Goal: Information Seeking & Learning: Learn about a topic

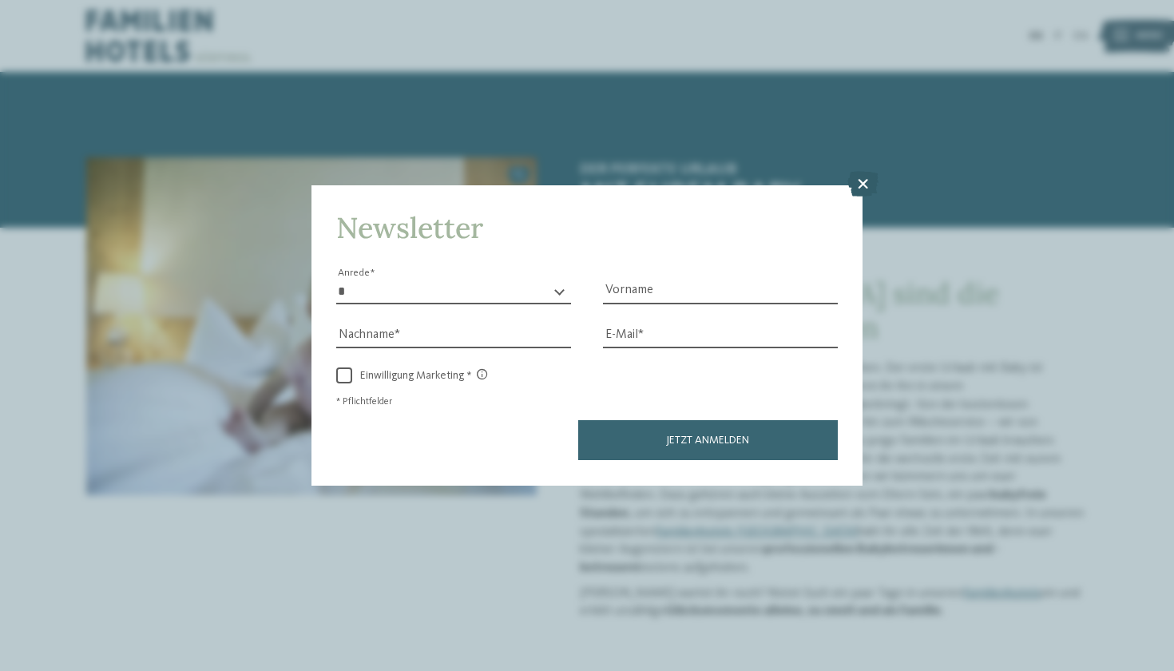
click at [862, 172] on icon at bounding box center [862, 185] width 31 height 26
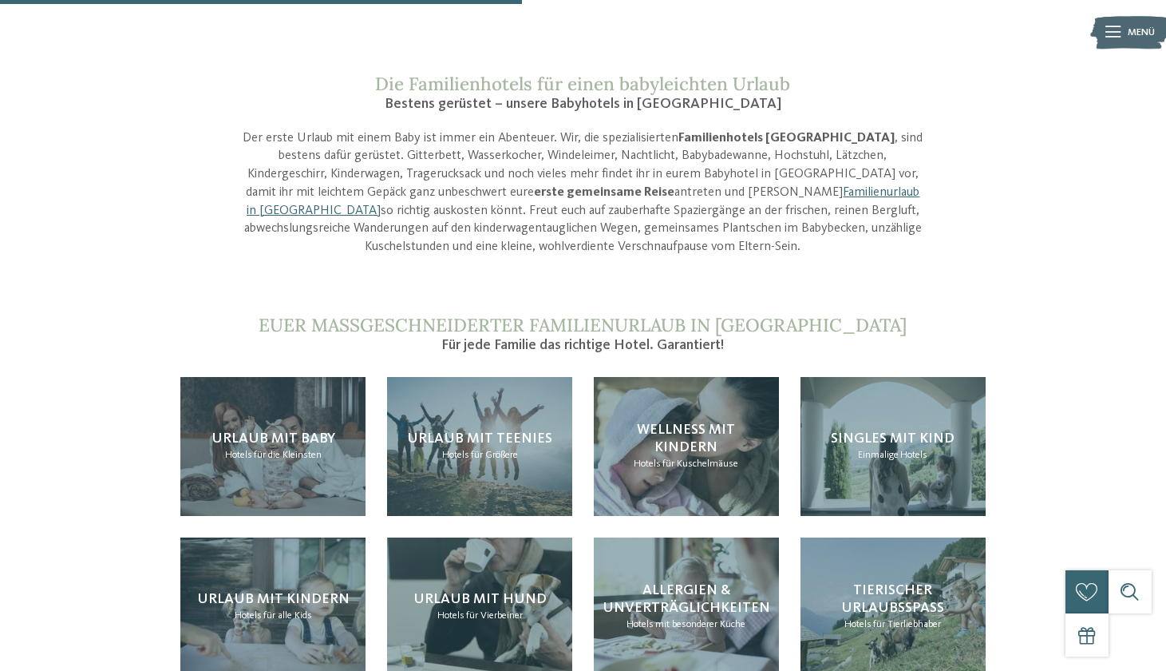
scroll to position [1490, 0]
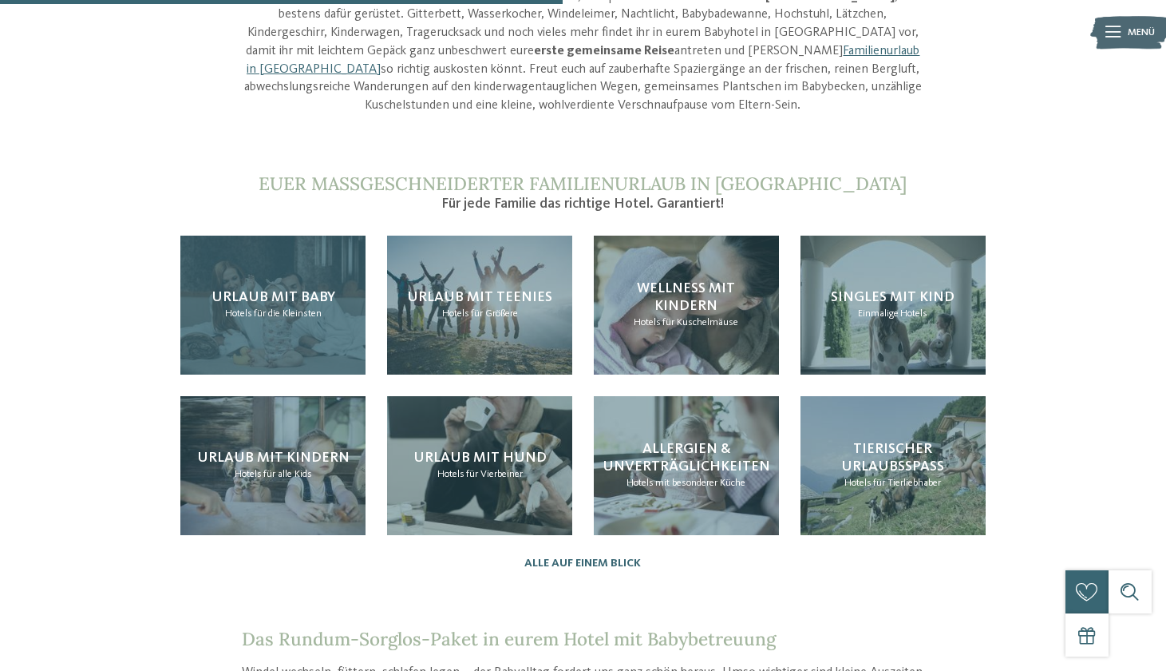
click at [268, 308] on span "für die Kleinsten" at bounding box center [288, 313] width 68 height 10
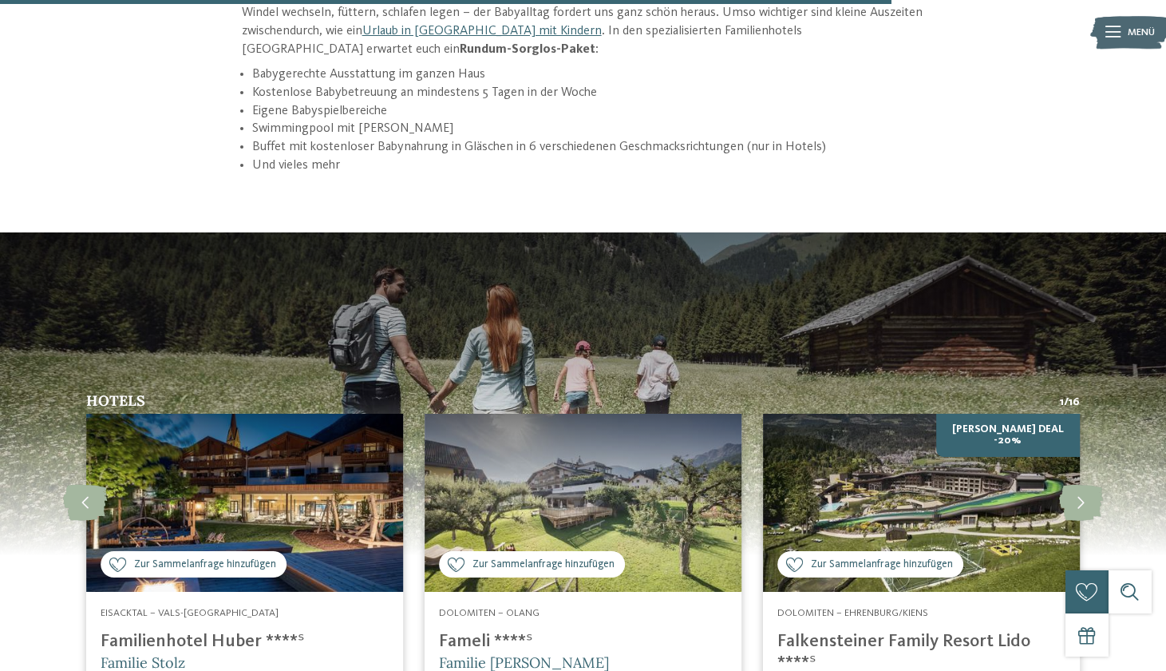
scroll to position [2360, 0]
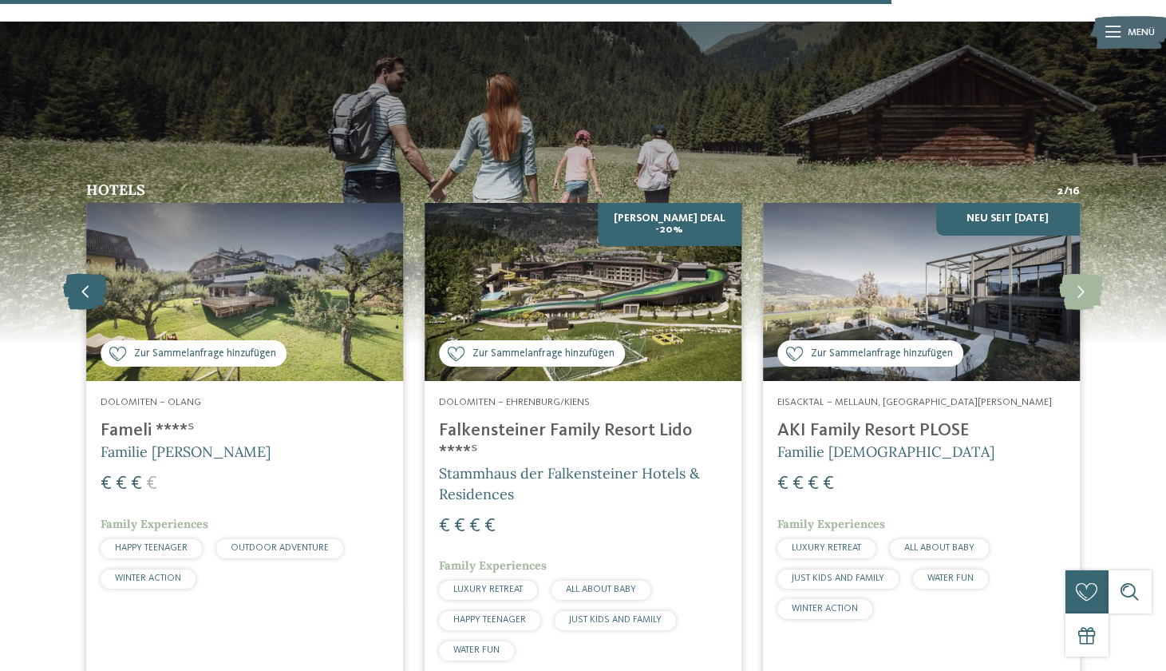
click at [66, 274] on icon at bounding box center [85, 292] width 44 height 36
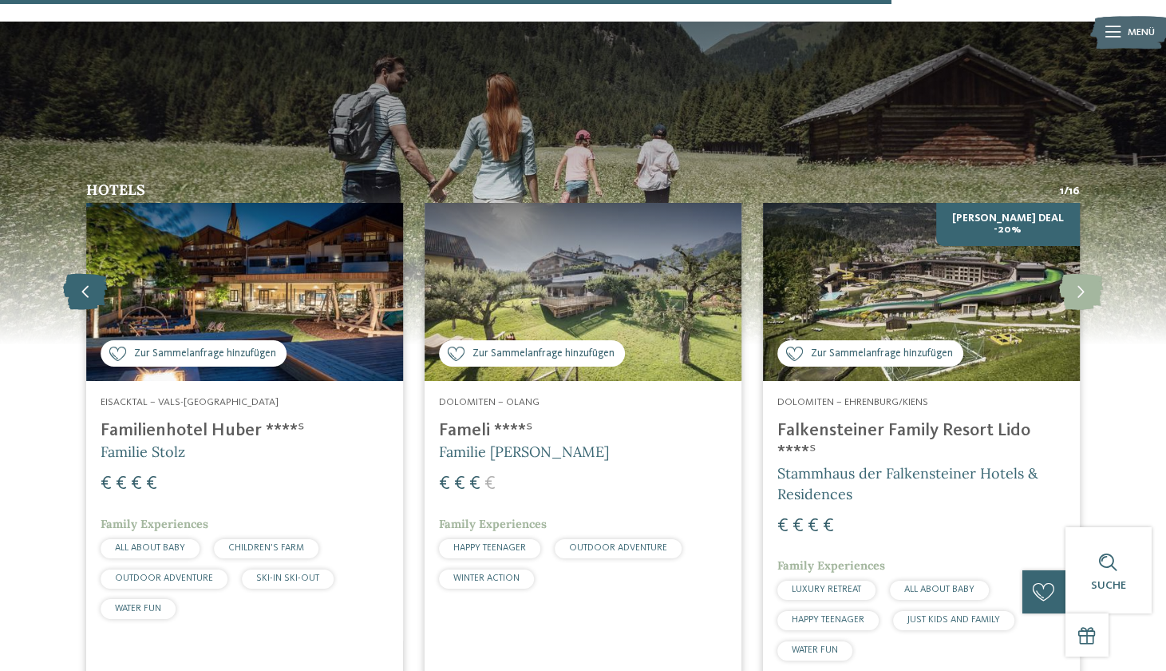
click at [68, 274] on icon at bounding box center [85, 292] width 44 height 36
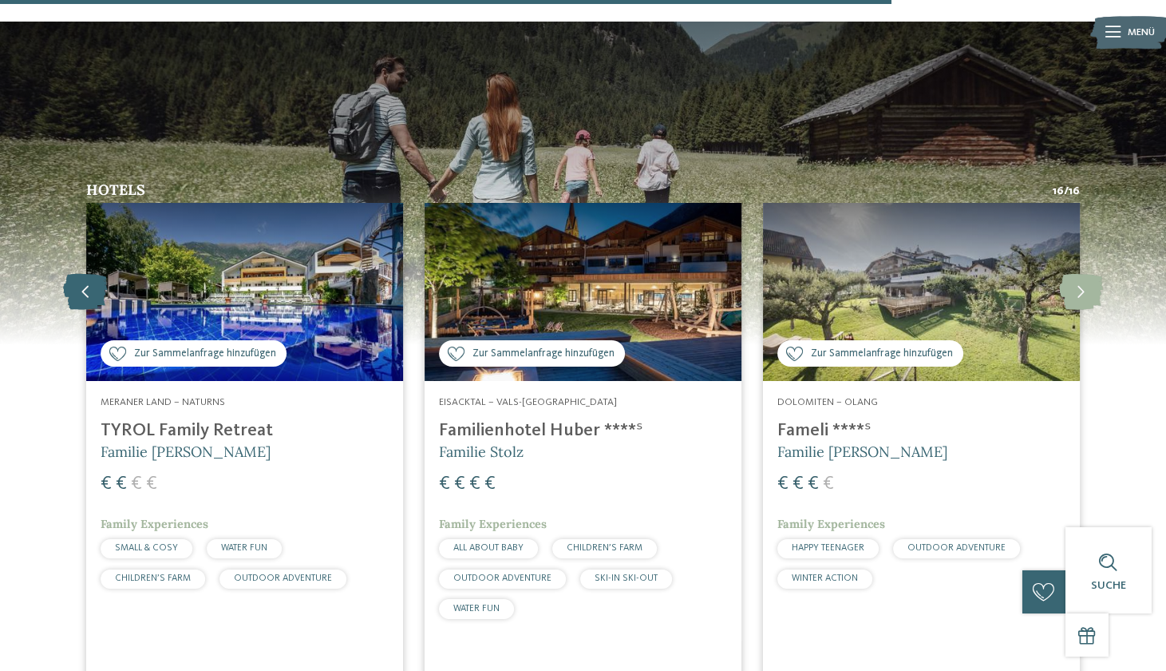
click at [68, 274] on icon at bounding box center [85, 292] width 44 height 36
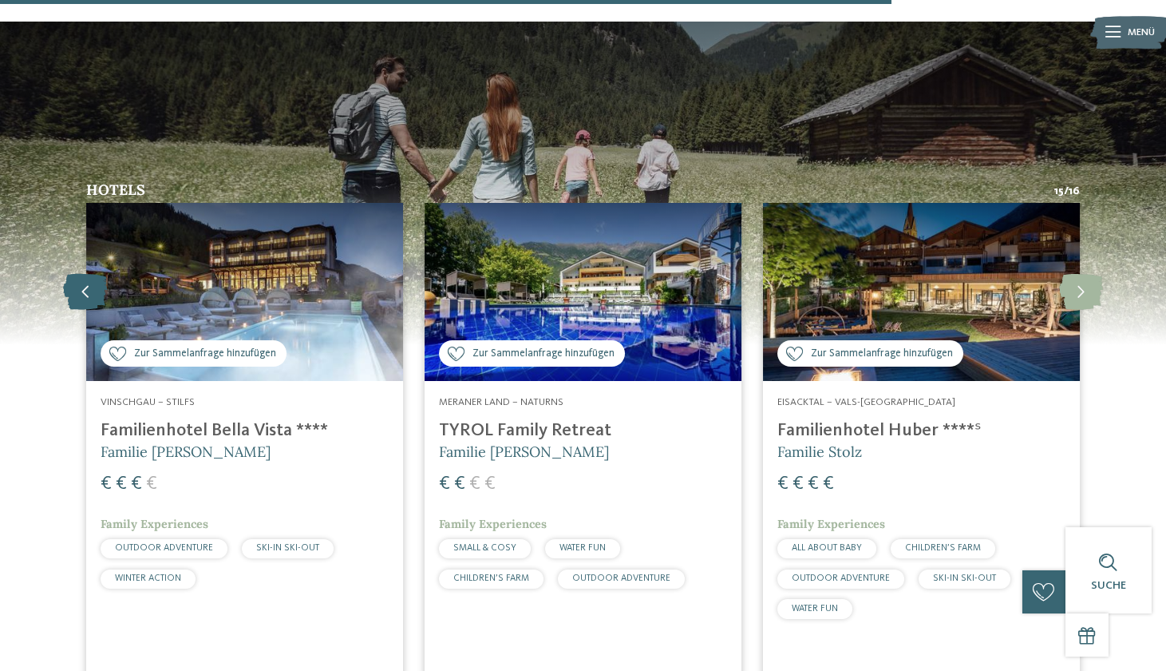
click at [68, 274] on icon at bounding box center [85, 292] width 44 height 36
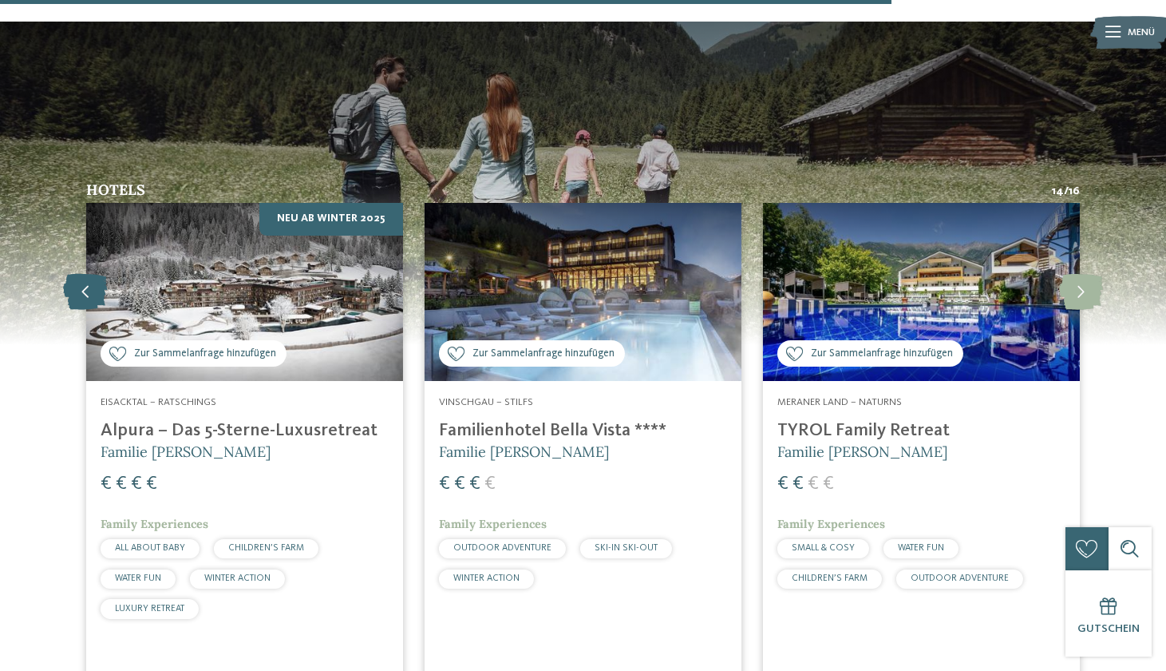
click at [68, 274] on icon at bounding box center [85, 292] width 44 height 36
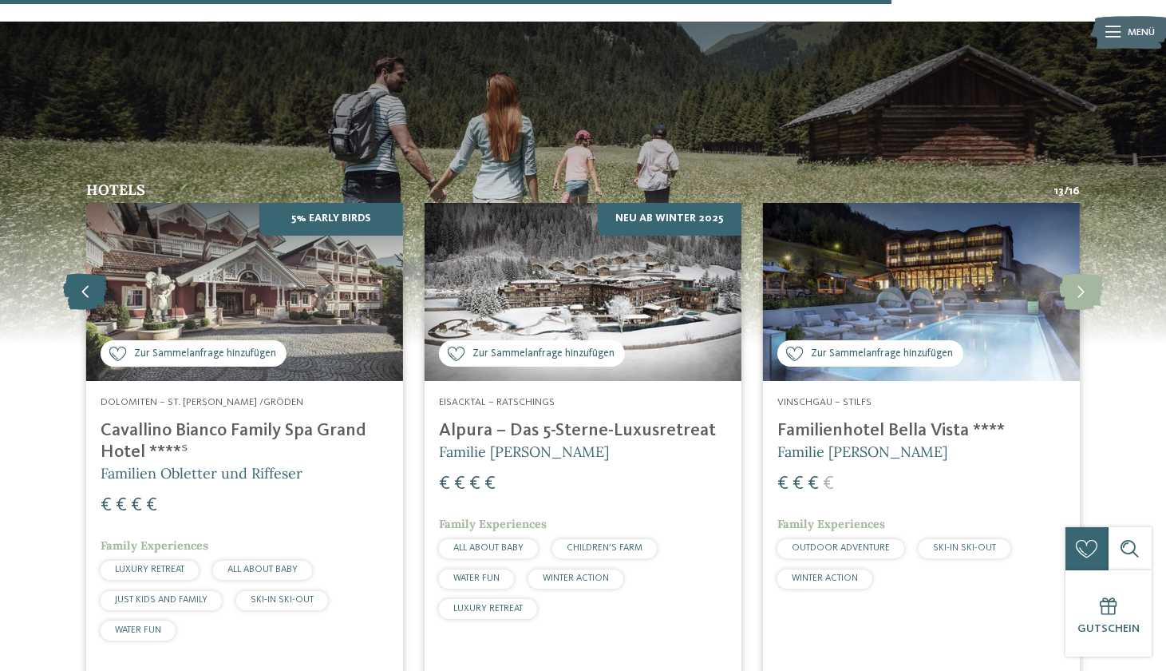
click at [68, 274] on icon at bounding box center [85, 292] width 44 height 36
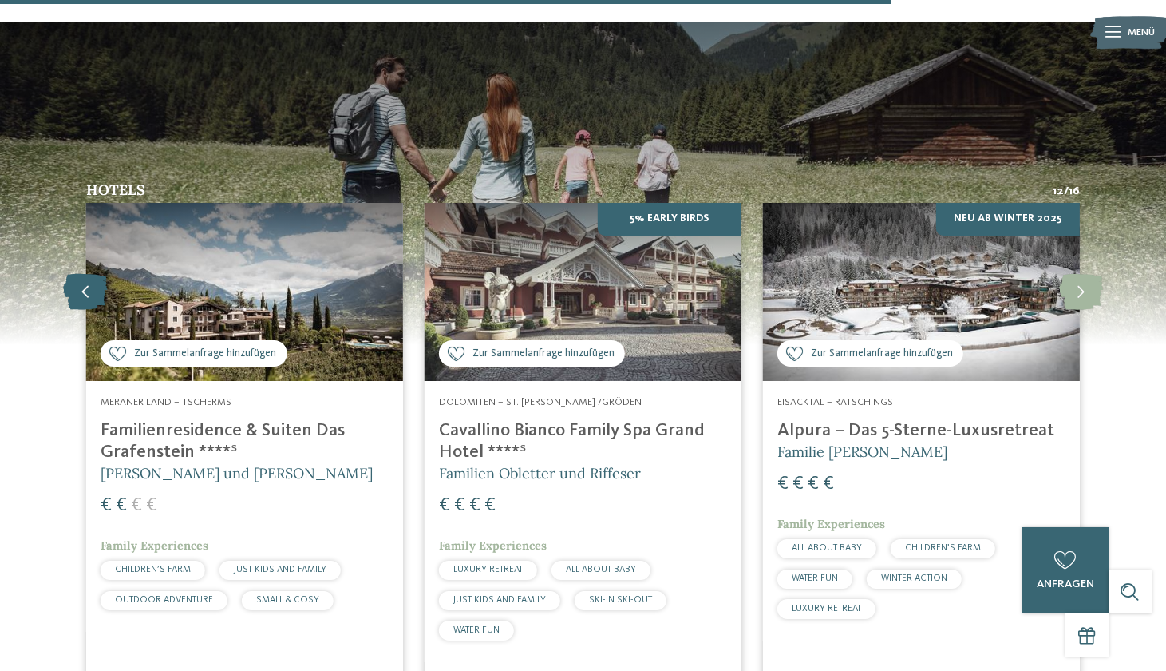
click at [68, 274] on icon at bounding box center [85, 292] width 44 height 36
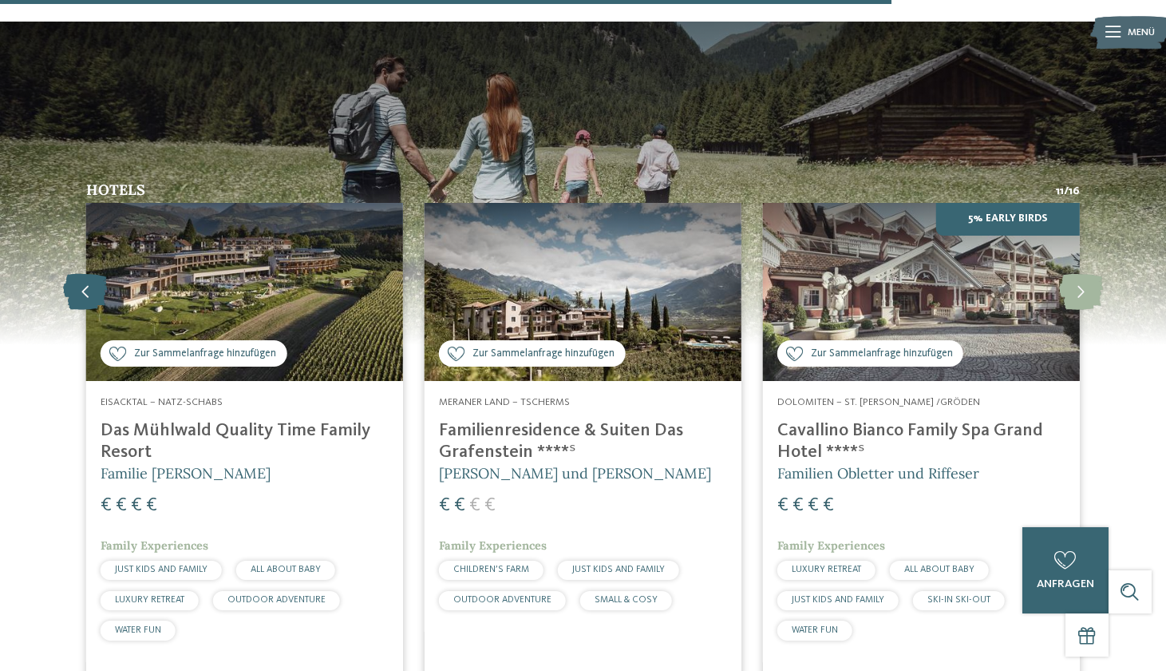
click at [68, 274] on icon at bounding box center [85, 292] width 44 height 36
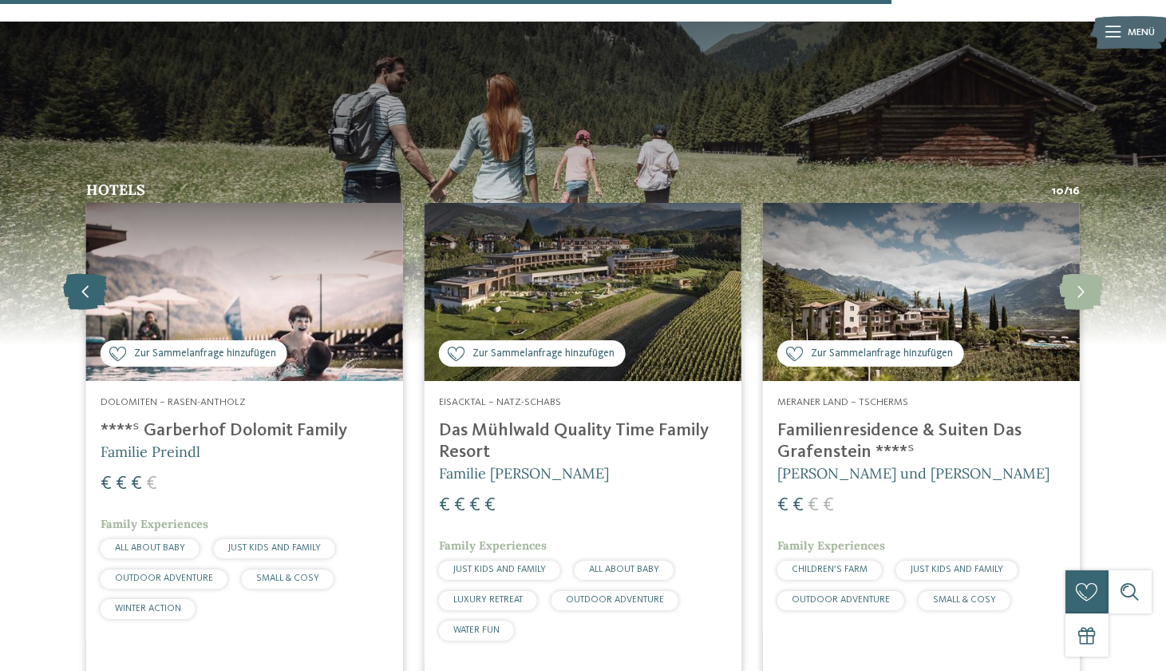
click at [68, 274] on icon at bounding box center [85, 292] width 44 height 36
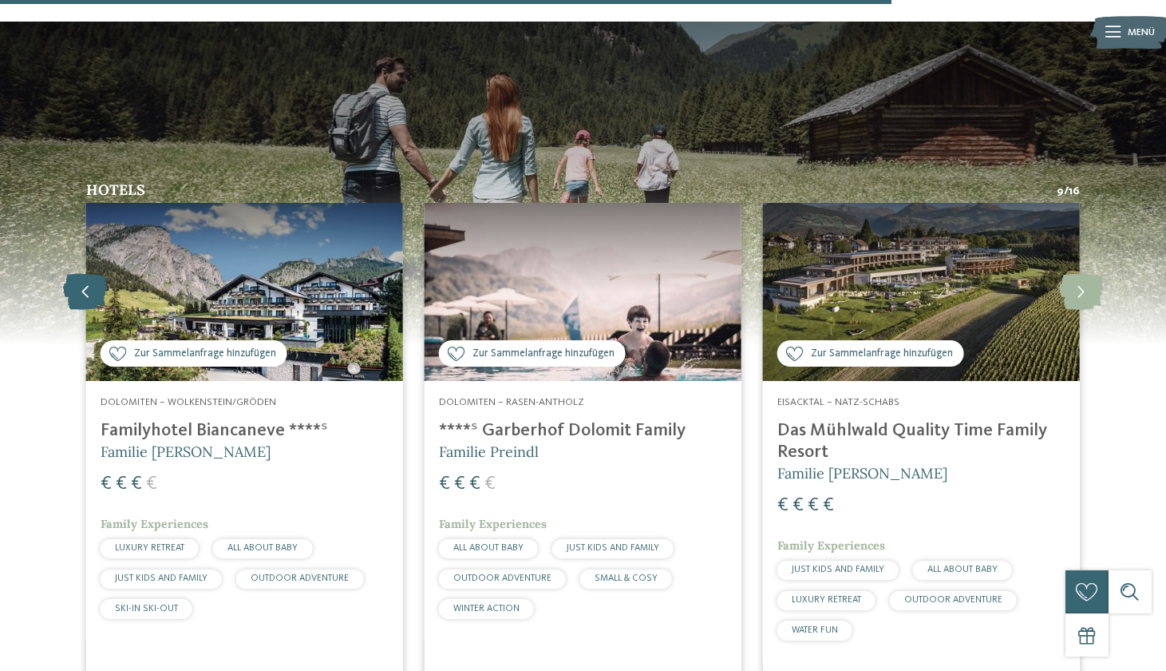
click at [68, 274] on icon at bounding box center [85, 292] width 44 height 36
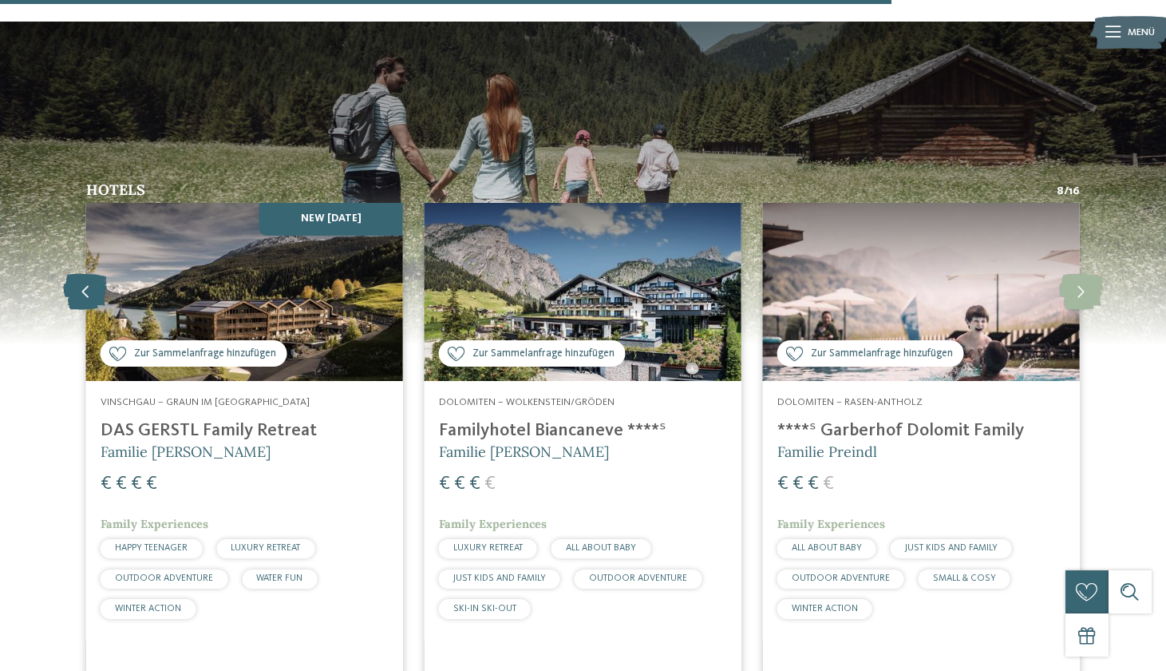
click at [68, 274] on icon at bounding box center [85, 292] width 44 height 36
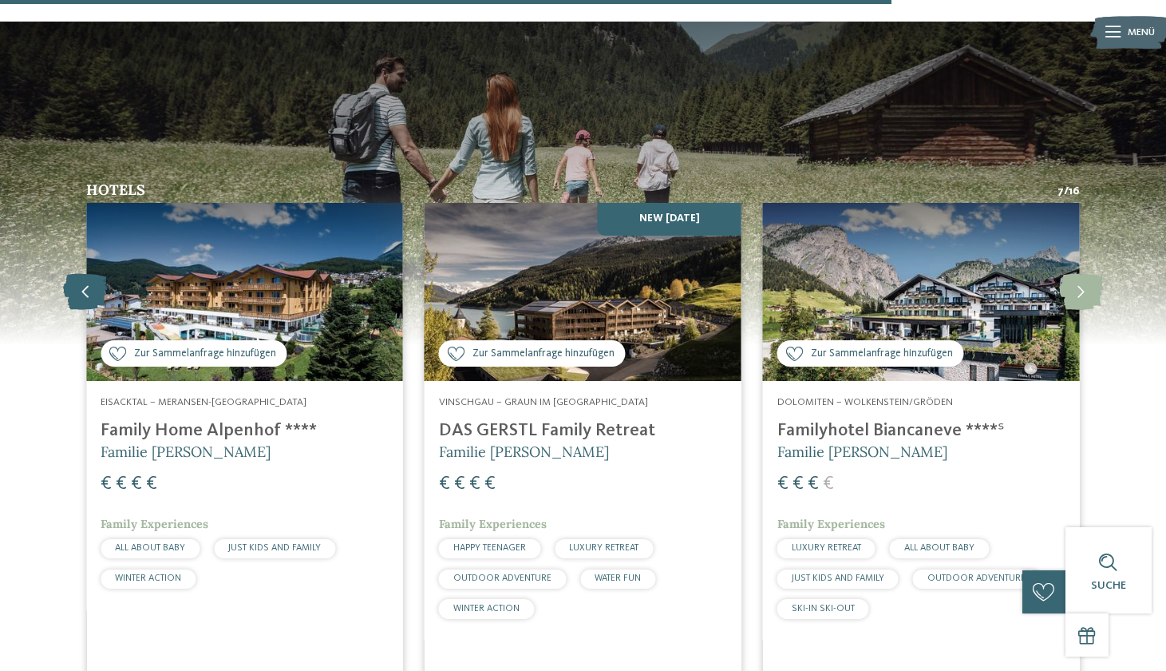
click at [68, 274] on icon at bounding box center [85, 292] width 44 height 36
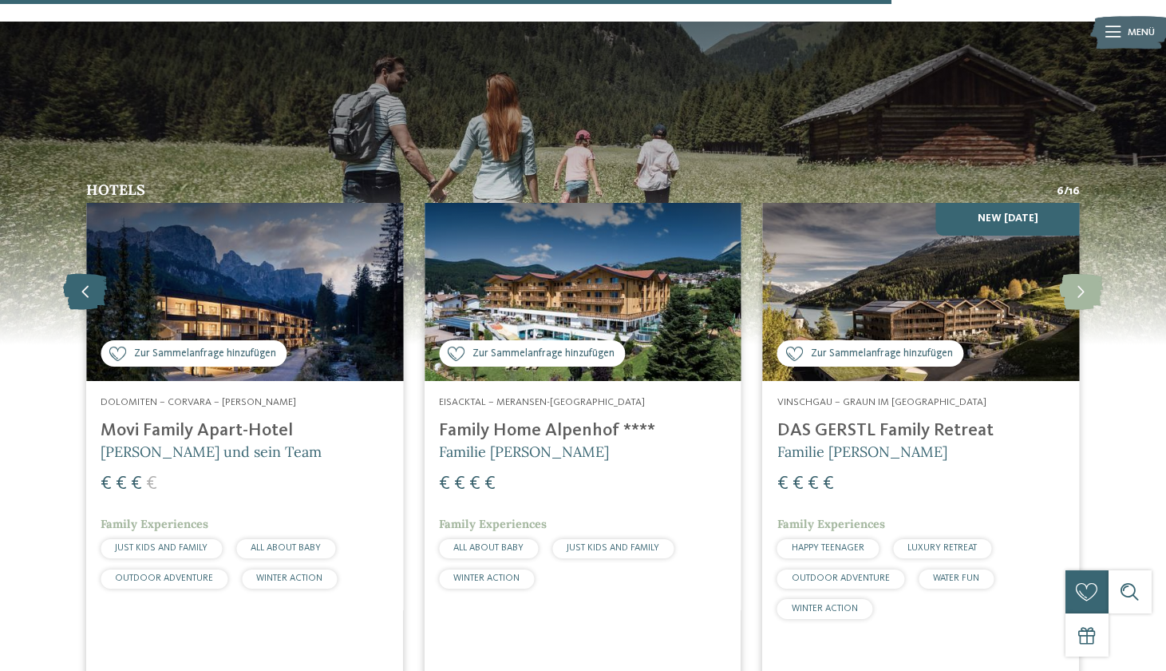
click at [68, 274] on icon at bounding box center [85, 292] width 44 height 36
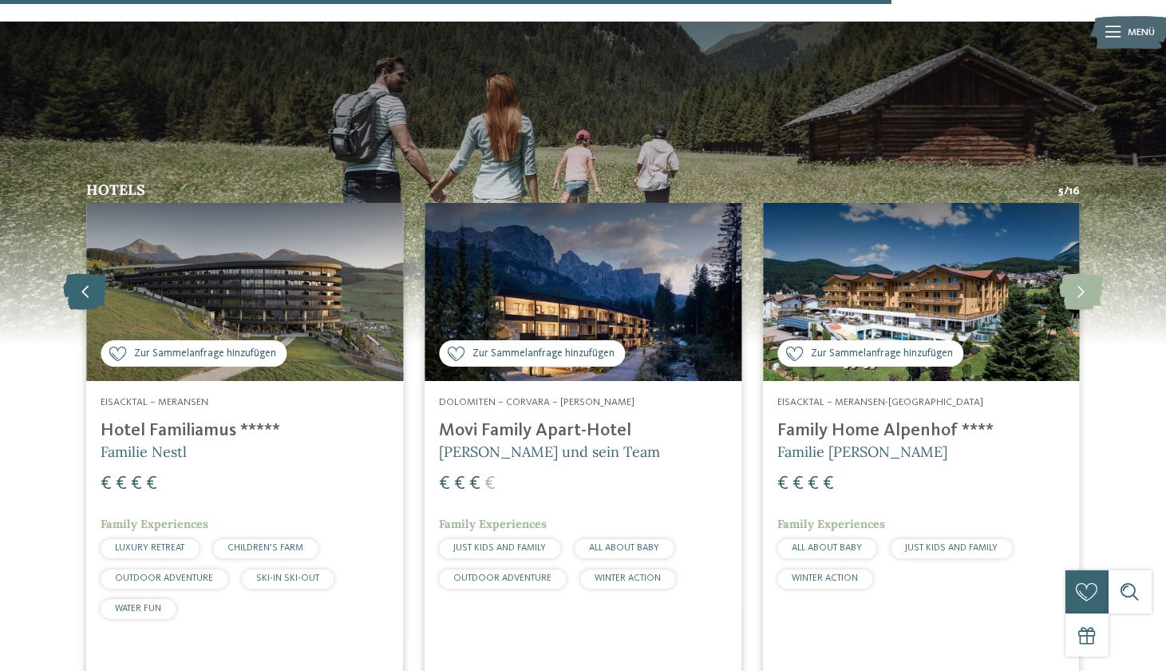
click at [68, 274] on icon at bounding box center [85, 292] width 44 height 36
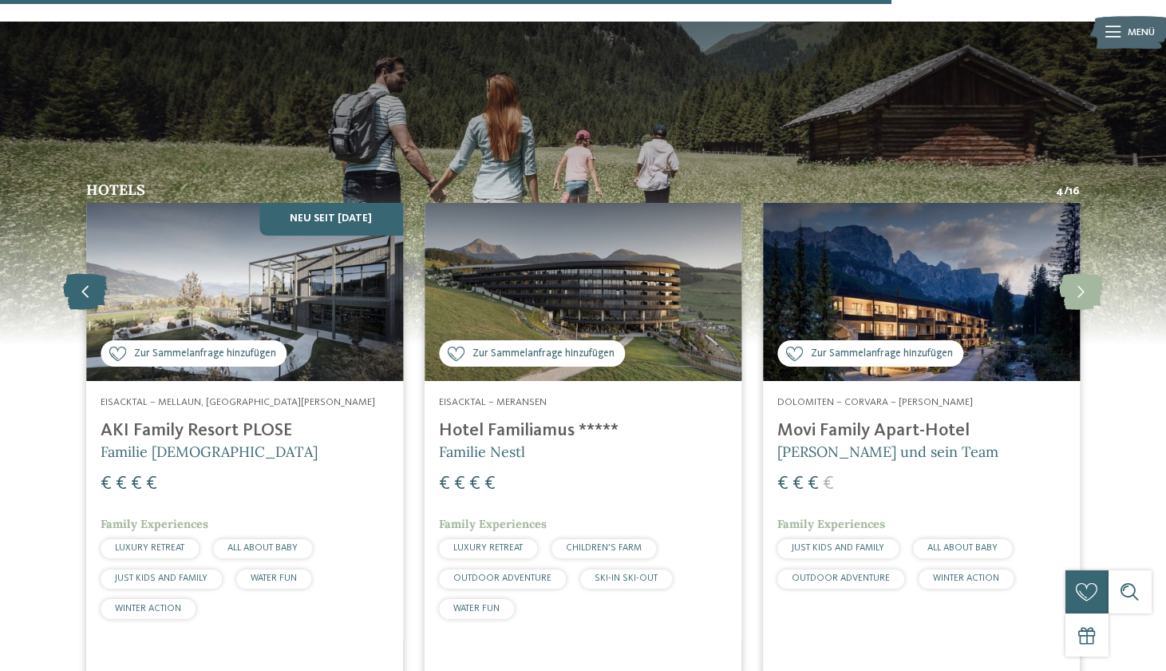
click at [68, 274] on icon at bounding box center [85, 292] width 44 height 36
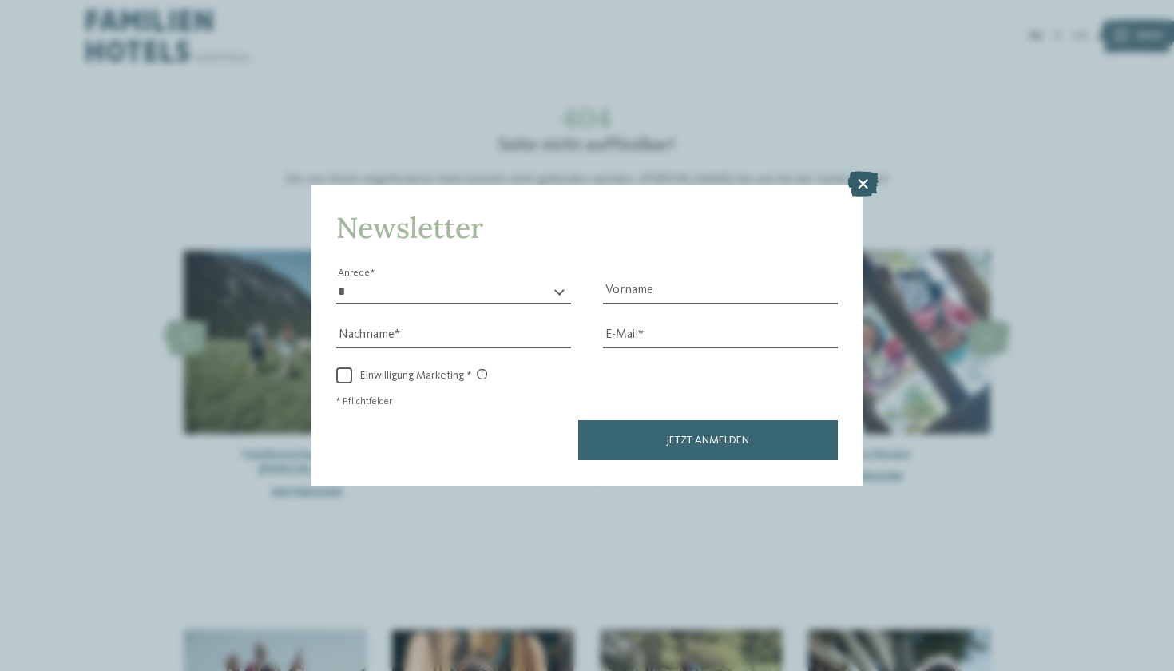
click at [860, 172] on icon at bounding box center [862, 185] width 31 height 26
